Goal: Task Accomplishment & Management: Manage account settings

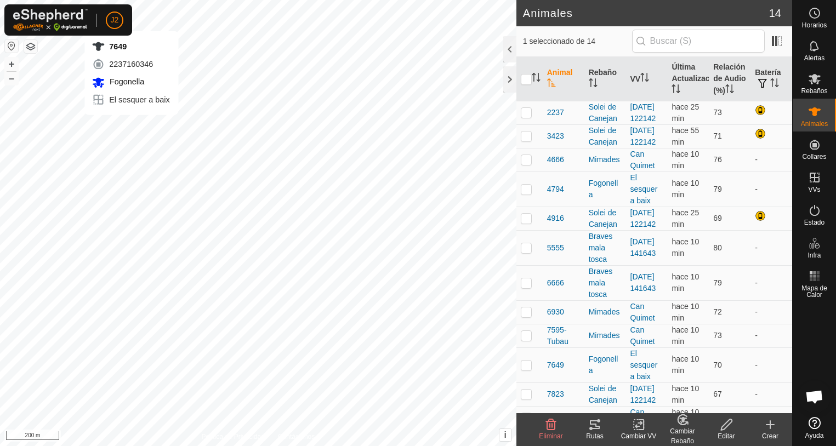
checkbox input "true"
checkbox input "false"
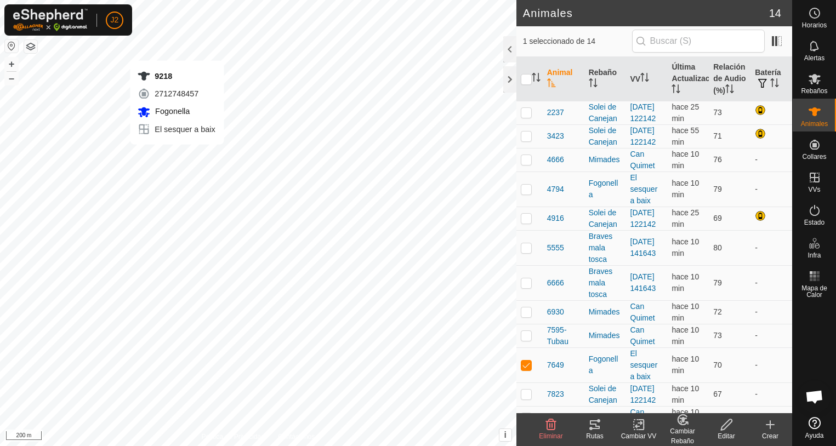
checkbox input "false"
checkbox input "true"
click at [511, 78] on div at bounding box center [510, 79] width 13 height 26
